Goal: Check status: Check status

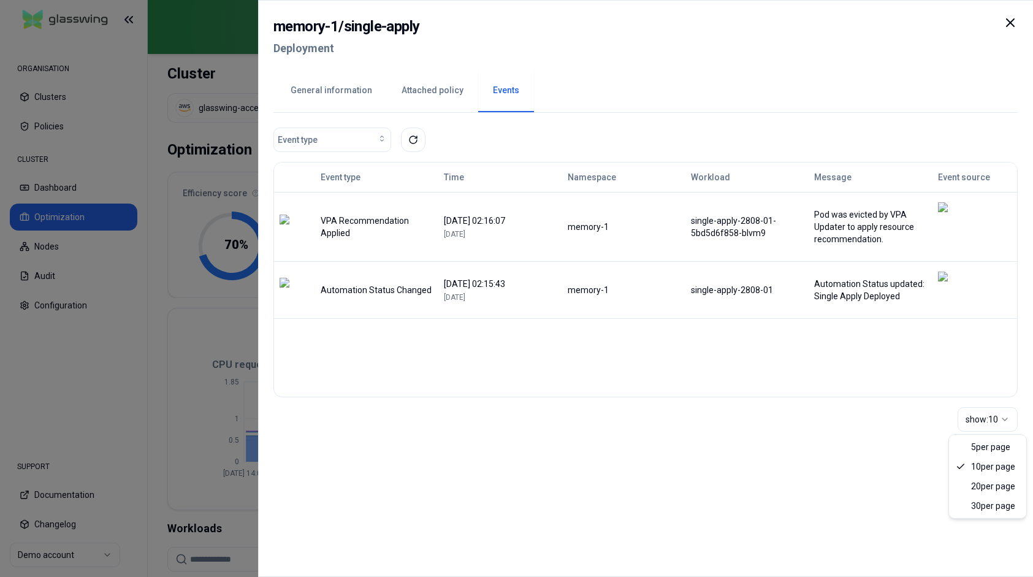
click at [986, 414] on div "show: 10" at bounding box center [982, 419] width 34 height 12
click at [991, 418] on div "show: 30" at bounding box center [982, 419] width 34 height 12
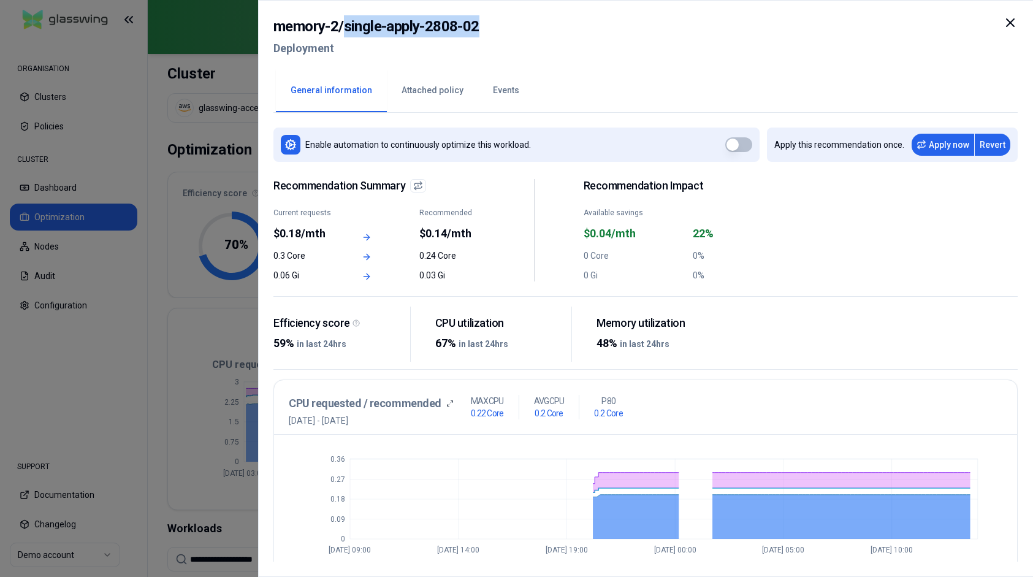
drag, startPoint x: 345, startPoint y: 26, endPoint x: 498, endPoint y: 27, distance: 153.2
click at [498, 27] on div "memory-2 / single-apply-2808-02 Deployment" at bounding box center [645, 40] width 744 height 51
copy h2 "single-apply-2808-02"
click at [502, 101] on button "Events" at bounding box center [506, 90] width 56 height 43
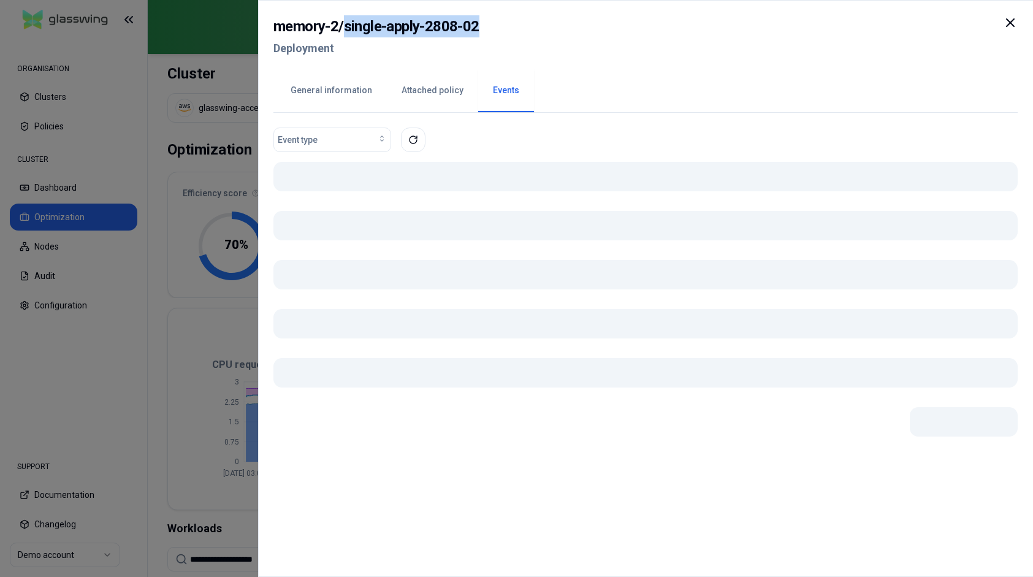
click at [501, 83] on button "Events" at bounding box center [506, 90] width 56 height 43
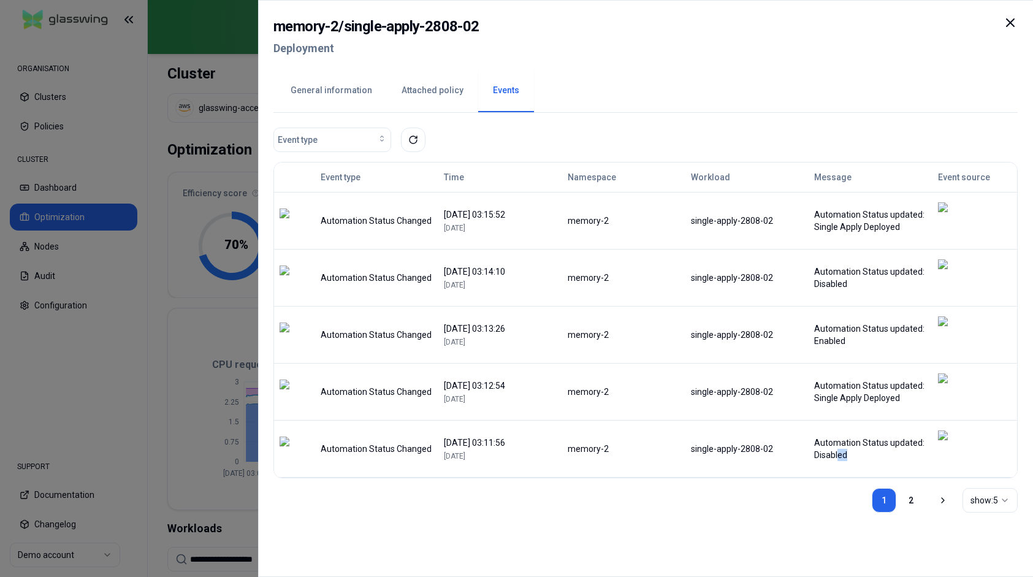
drag, startPoint x: 867, startPoint y: 397, endPoint x: 840, endPoint y: 395, distance: 27.6
click at [840, 436] on div "Automation Status updated: Disabled" at bounding box center [870, 448] width 112 height 25
drag, startPoint x: 903, startPoint y: 352, endPoint x: 824, endPoint y: 342, distance: 79.1
click at [824, 379] on div "Automation Status updated: Single Apply Deployed" at bounding box center [870, 391] width 112 height 25
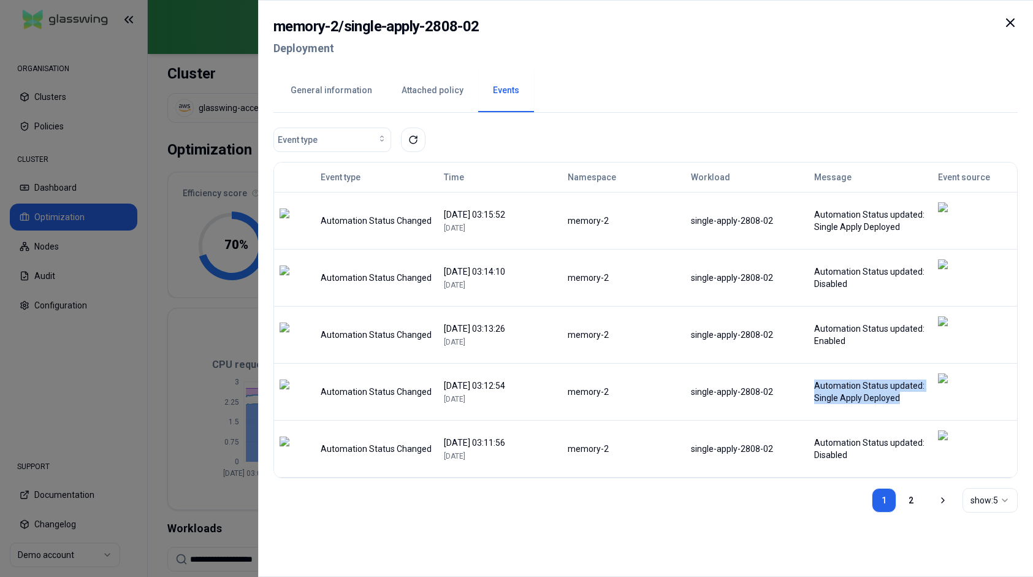
drag, startPoint x: 818, startPoint y: 342, endPoint x: 911, endPoint y: 353, distance: 93.8
click at [911, 379] on div "Automation Status updated: Single Apply Deployed" at bounding box center [870, 391] width 112 height 25
click at [914, 379] on div "Automation Status updated: Single Apply Deployed" at bounding box center [870, 391] width 112 height 25
drag, startPoint x: 870, startPoint y: 348, endPoint x: 820, endPoint y: 341, distance: 50.1
click at [820, 379] on div "Automation Status updated: Single Apply Deployed" at bounding box center [870, 391] width 112 height 25
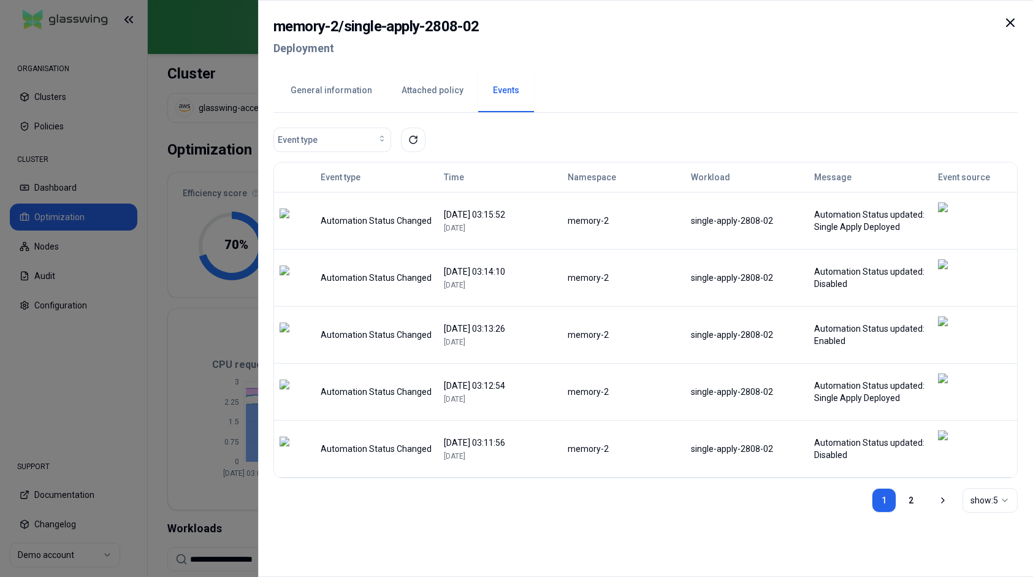
click at [1009, 21] on icon at bounding box center [1010, 22] width 15 height 15
